Goal: Transaction & Acquisition: Purchase product/service

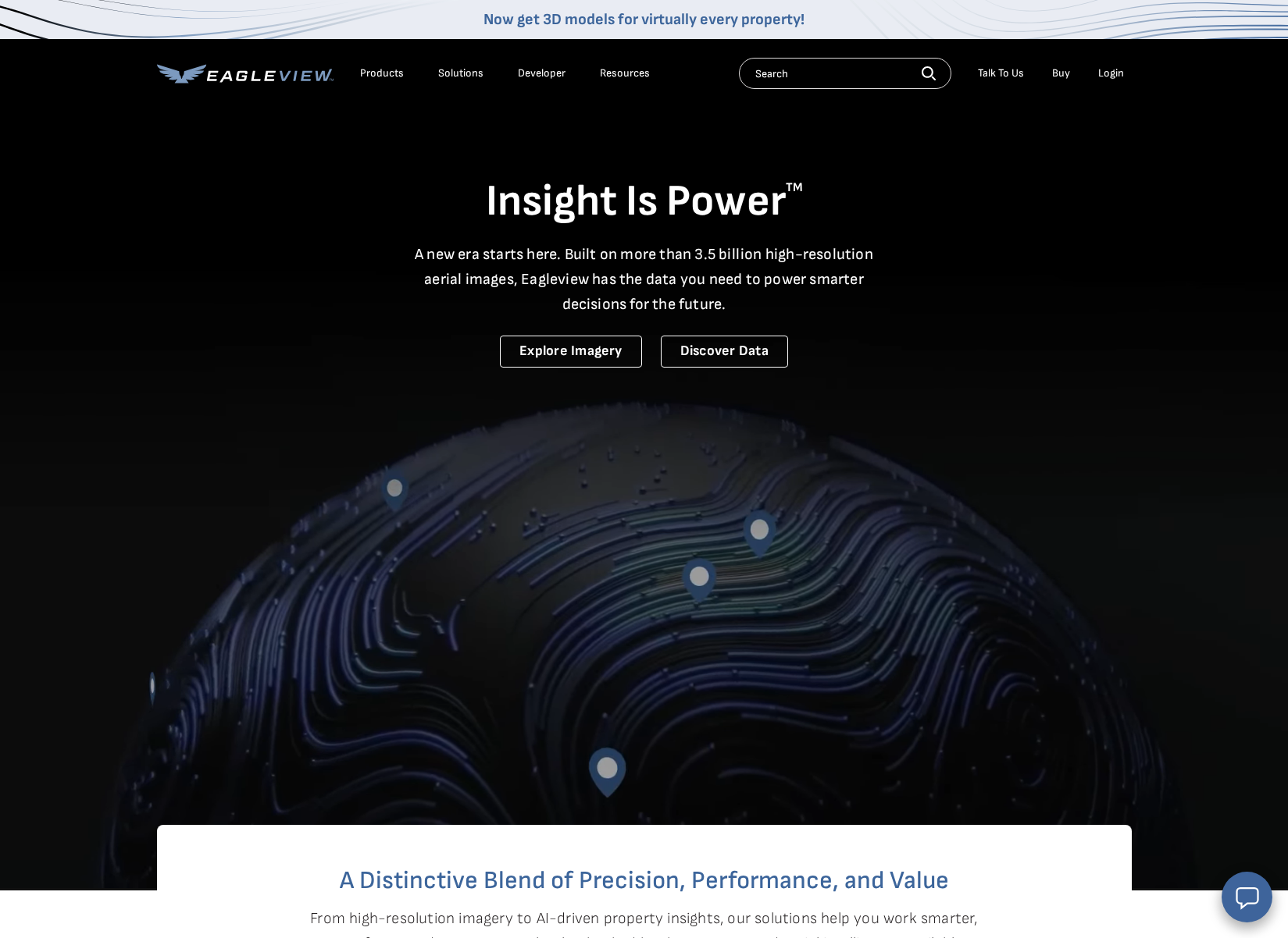
click at [1112, 72] on div "Login" at bounding box center [1110, 73] width 26 height 14
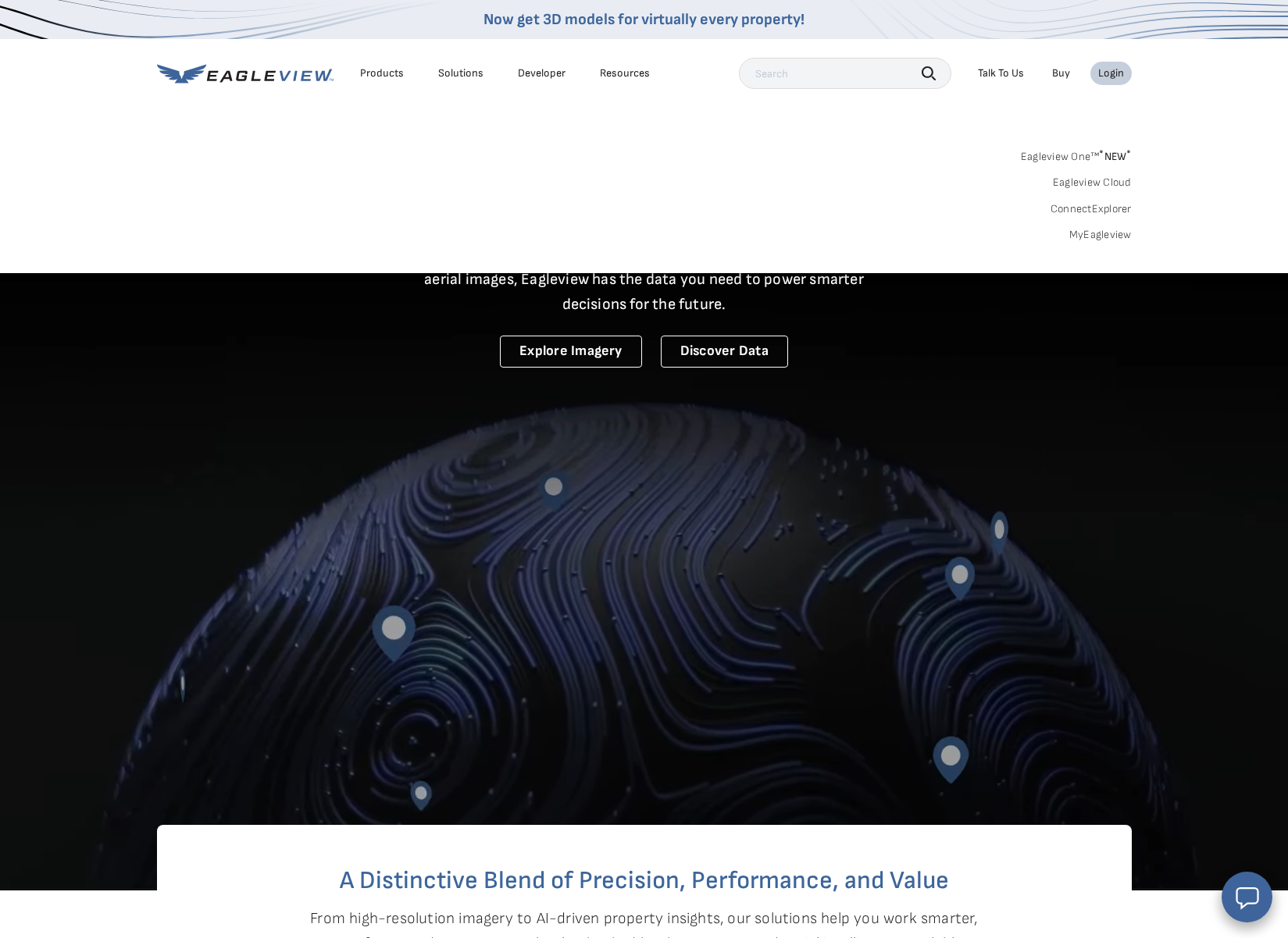
click at [1092, 234] on link "MyEagleview" at bounding box center [1100, 235] width 63 height 14
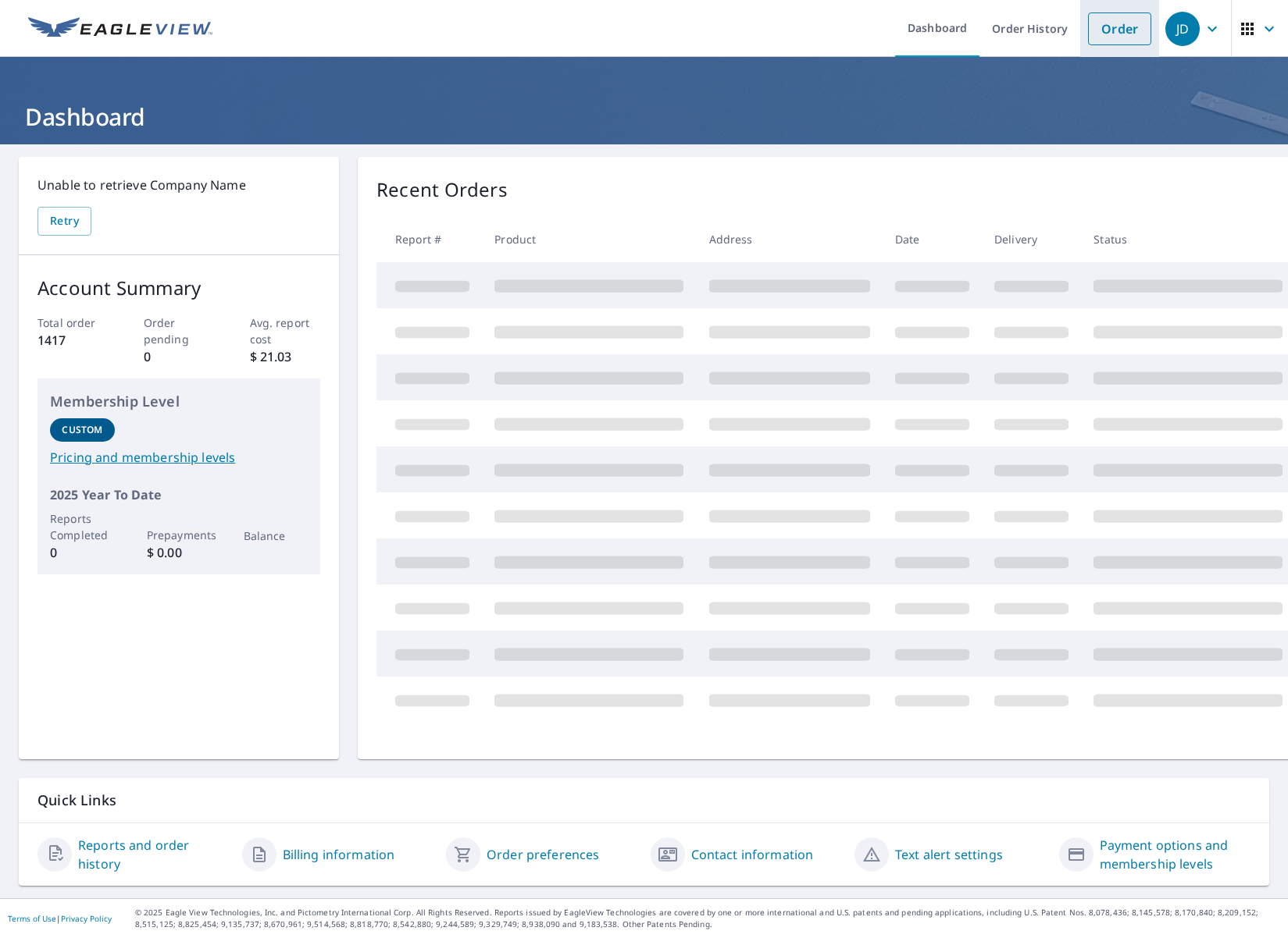
click at [1109, 28] on link "Order" at bounding box center [1119, 29] width 64 height 33
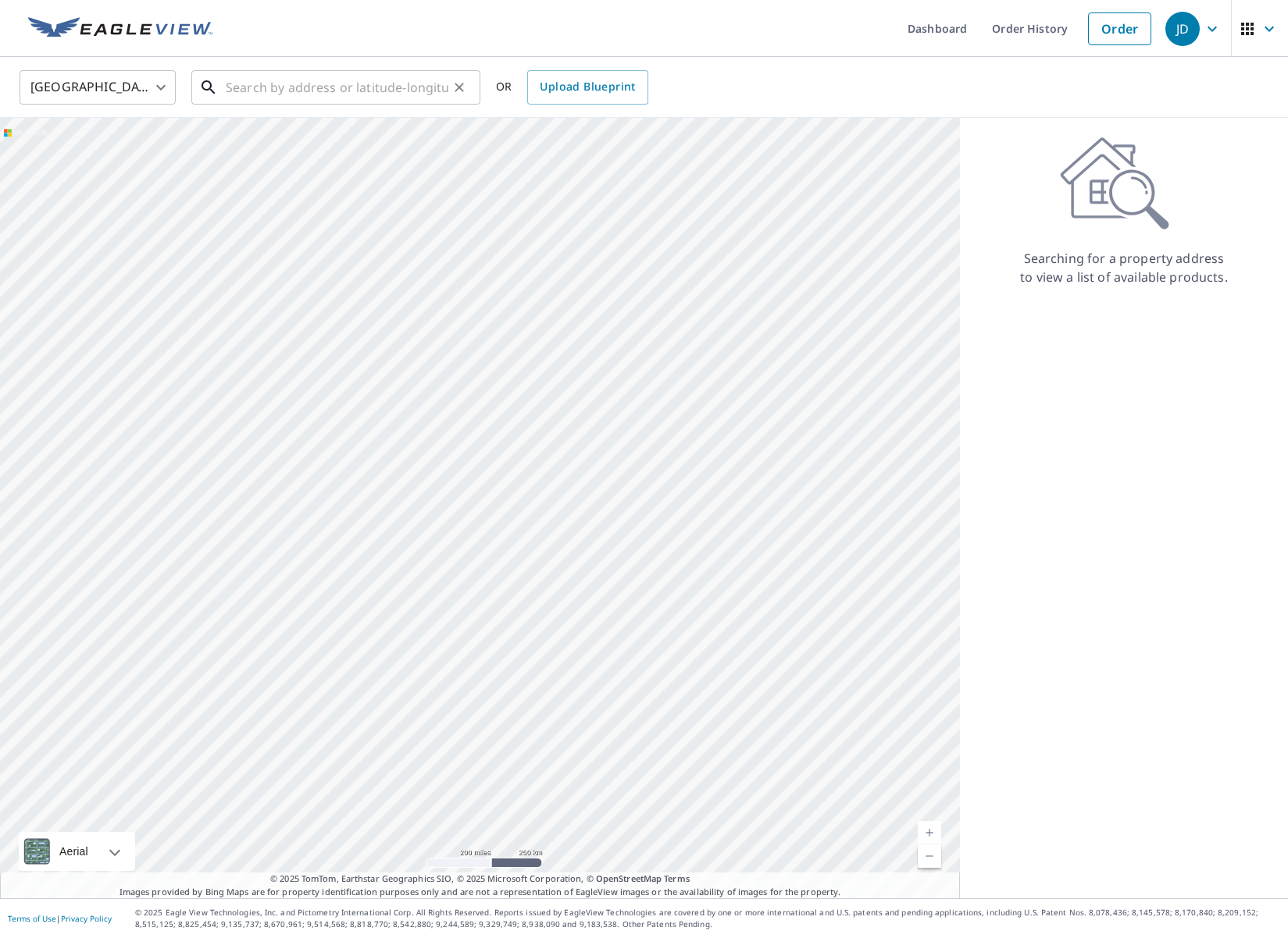
click at [292, 86] on input "text" at bounding box center [336, 87] width 223 height 44
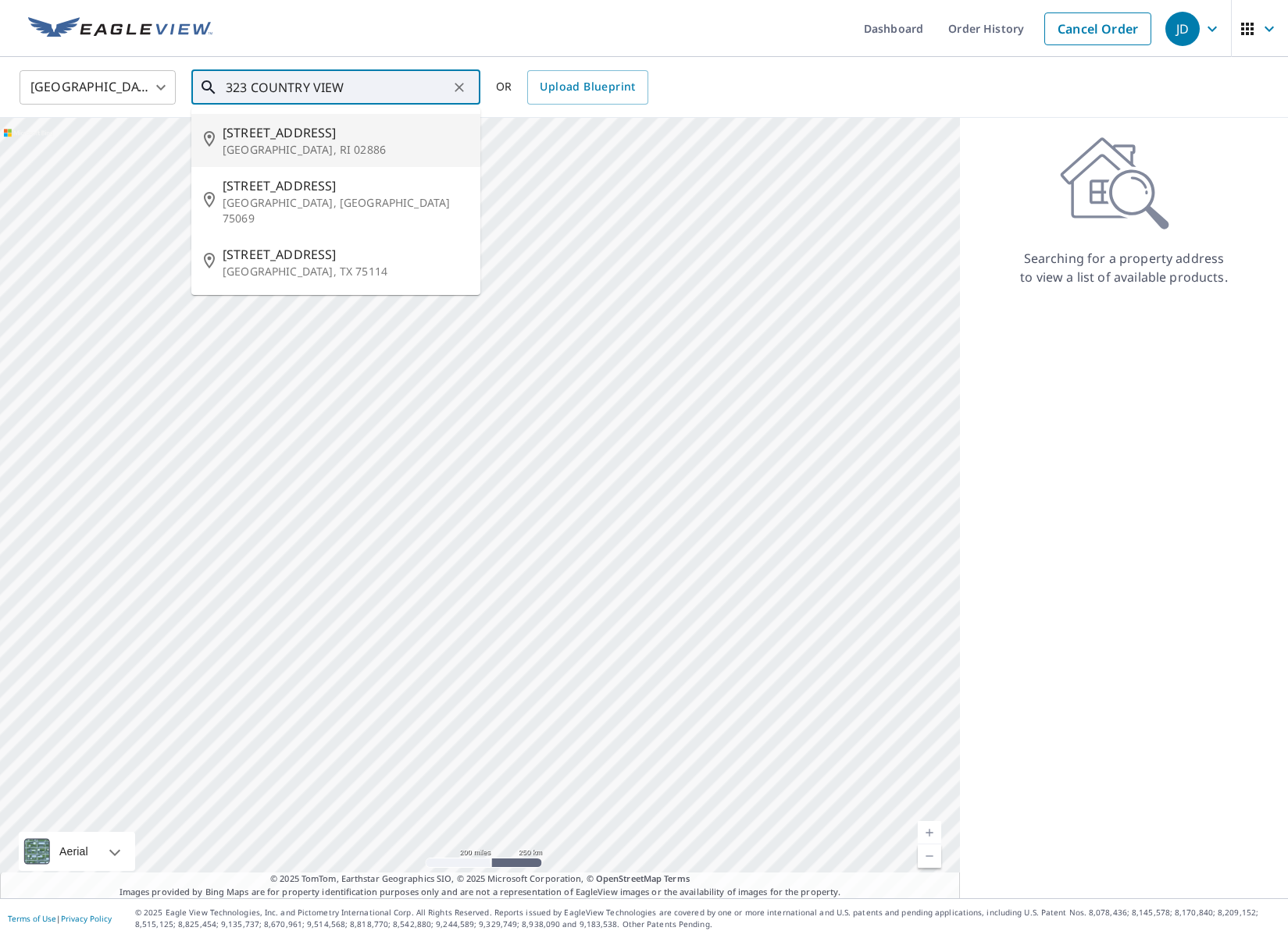
click at [280, 137] on span "[STREET_ADDRESS]" at bounding box center [345, 132] width 245 height 19
type input "[STREET_ADDRESS][PERSON_NAME]"
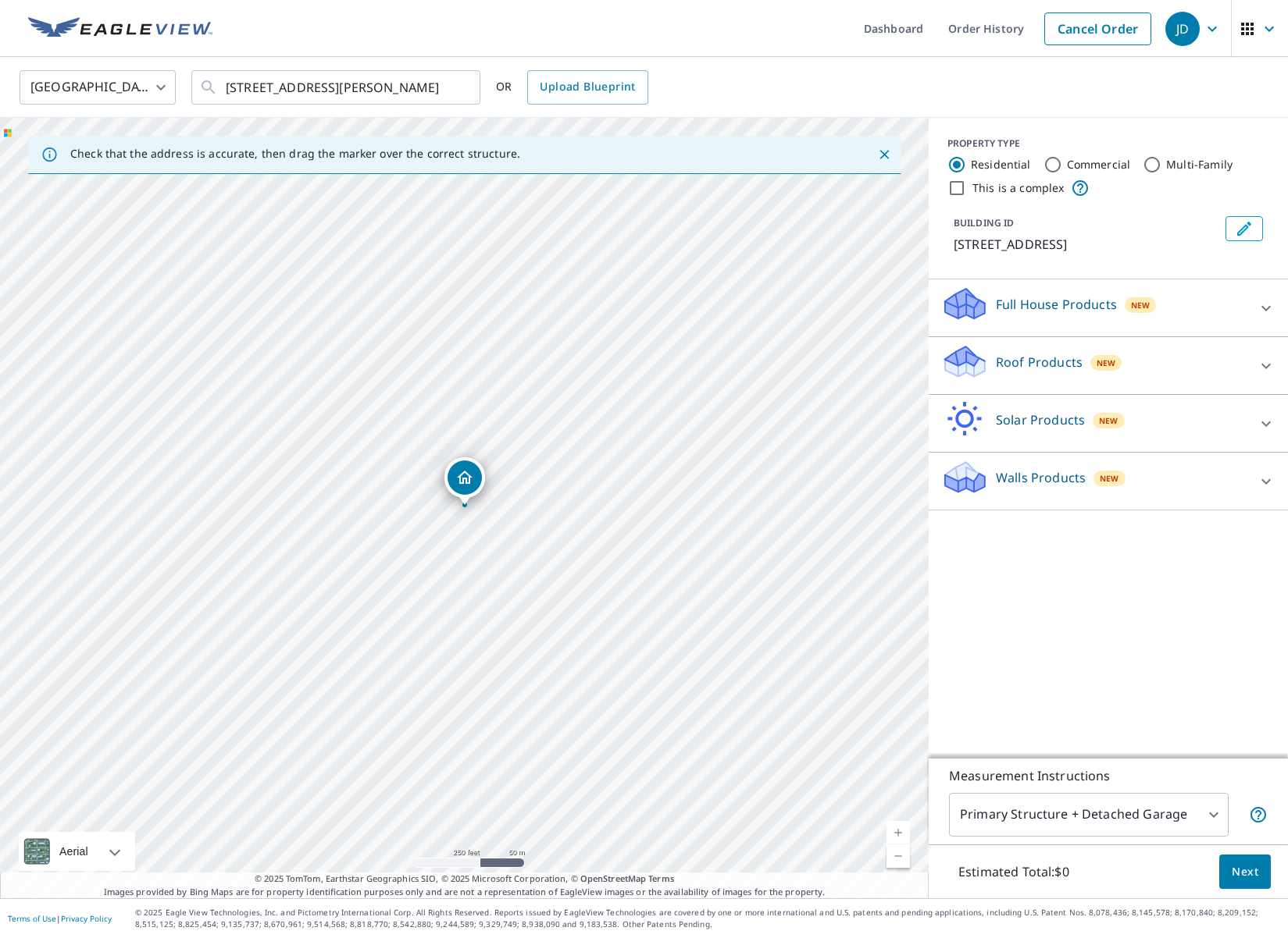
click at [894, 829] on link "Current Level 17, Zoom In" at bounding box center [898, 832] width 23 height 23
click at [894, 829] on link "Current Level 18, Zoom In" at bounding box center [898, 832] width 23 height 23
click at [894, 829] on link "Current Level 19, Zoom In" at bounding box center [898, 832] width 23 height 23
click at [894, 829] on link "Current Level 20, Zoom In Disabled" at bounding box center [898, 832] width 23 height 23
click at [1208, 359] on div "Roof Products New" at bounding box center [1094, 366] width 306 height 45
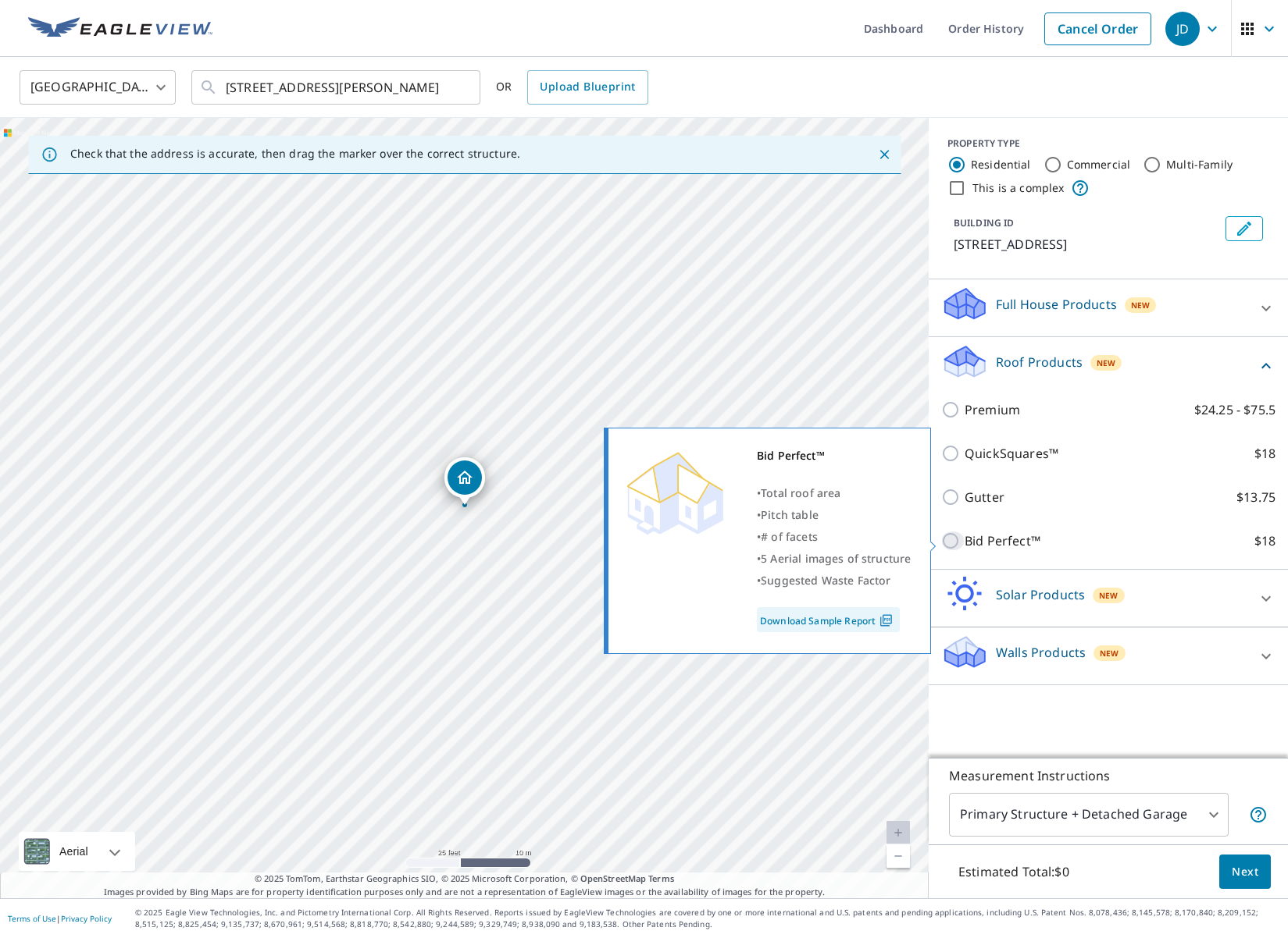
click at [948, 542] on input "Bid Perfect™ $18" at bounding box center [953, 541] width 23 height 19
checkbox input "true"
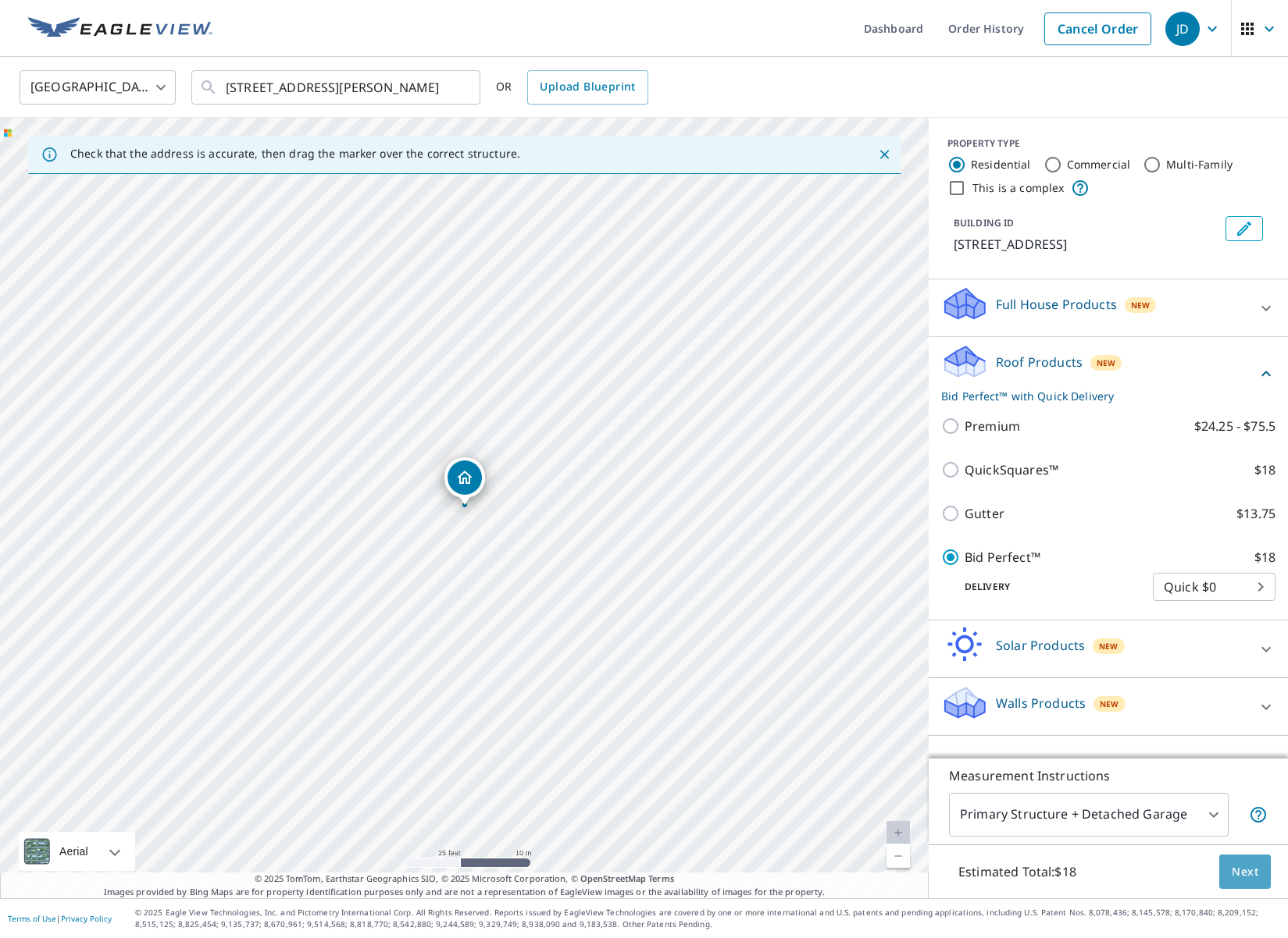
click at [1241, 870] on span "Next" at bounding box center [1245, 873] width 27 height 20
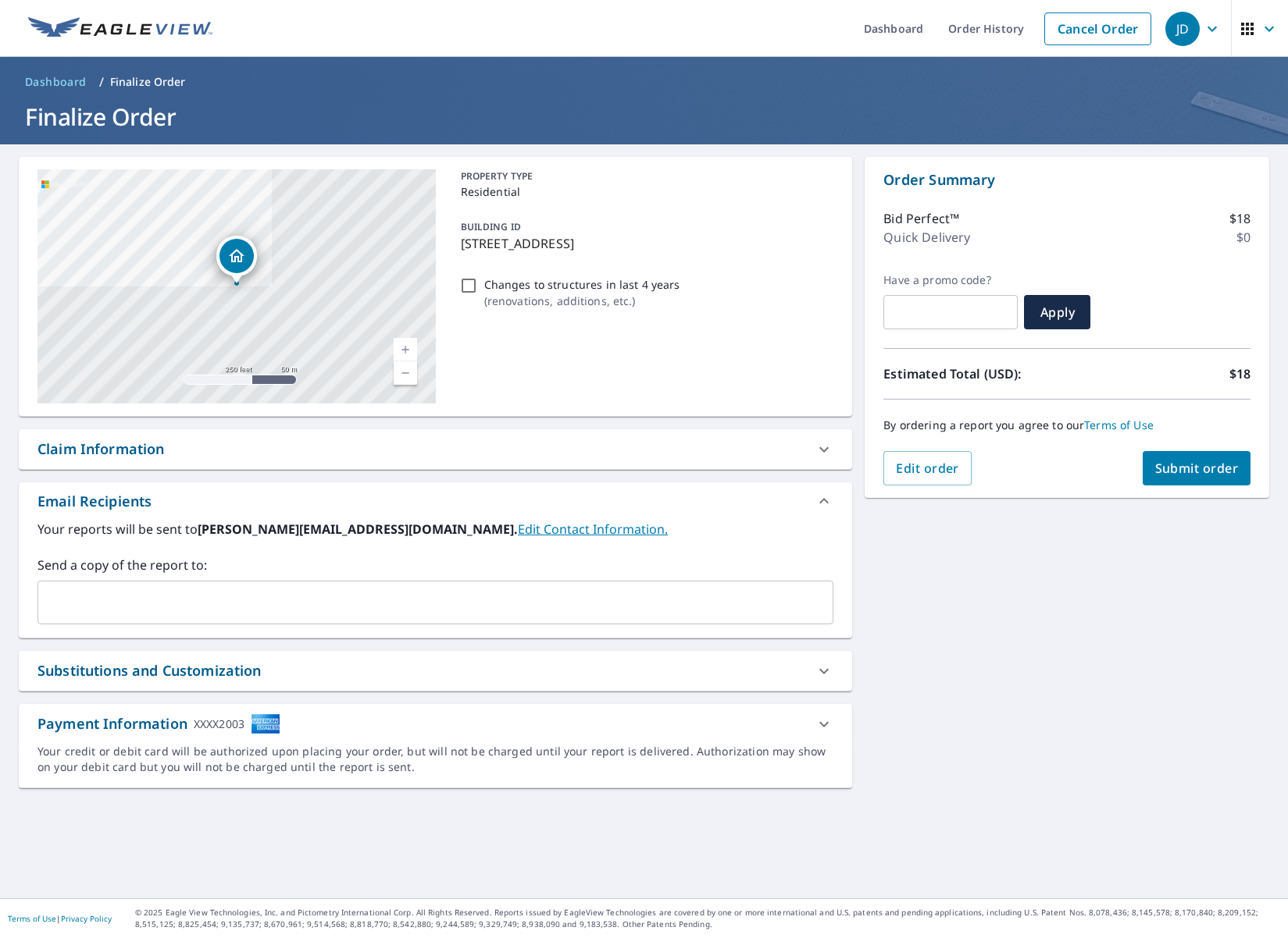
click at [1181, 473] on span "Submit order" at bounding box center [1196, 468] width 83 height 17
